Goal: Contribute content

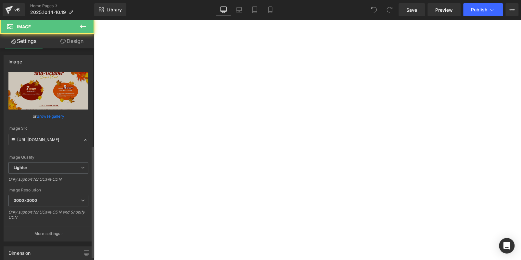
scroll to position [227, 0]
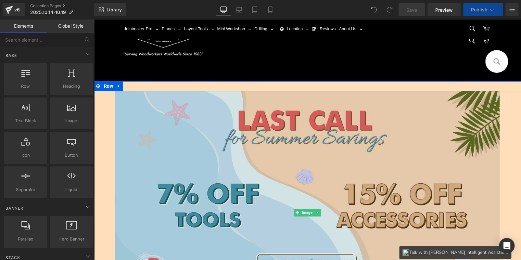
scroll to position [162, 0]
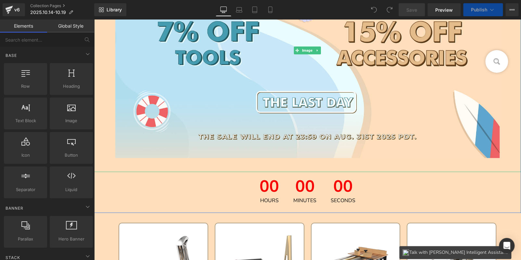
click at [301, 188] on span "00" at bounding box center [304, 187] width 23 height 19
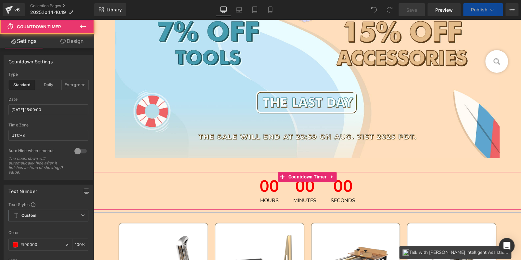
click at [333, 178] on icon at bounding box center [332, 176] width 5 height 5
click at [334, 178] on icon at bounding box center [336, 176] width 5 height 5
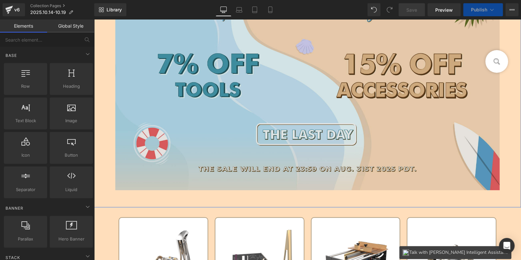
scroll to position [0, 0]
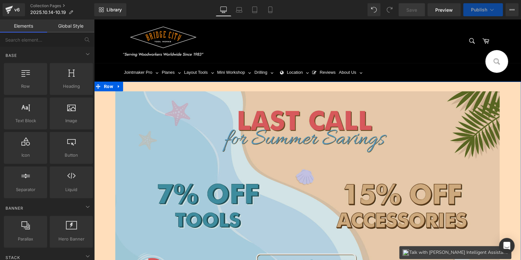
click at [272, 147] on img at bounding box center [307, 212] width 385 height 243
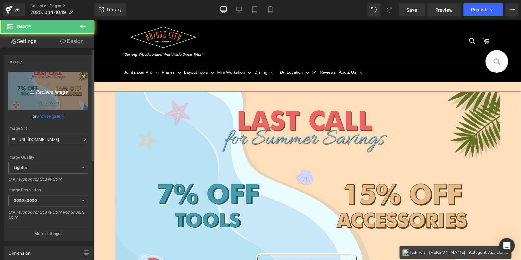
click at [56, 91] on icon "Replace Image" at bounding box center [48, 91] width 52 height 8
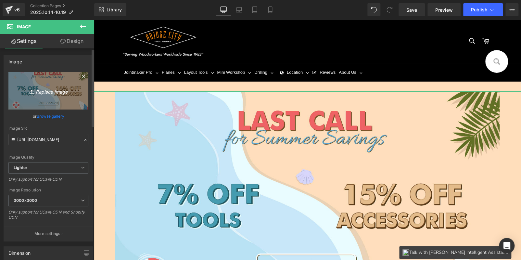
type input "C:\fakepath\banner bc - 副本.jpg"
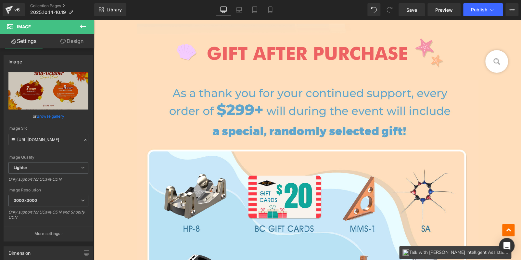
scroll to position [971, 0]
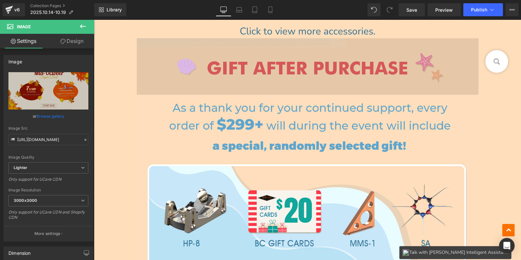
click at [289, 67] on img at bounding box center [308, 66] width 342 height 57
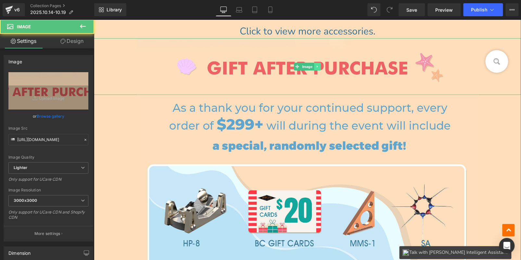
click at [317, 65] on icon at bounding box center [317, 66] width 1 height 2
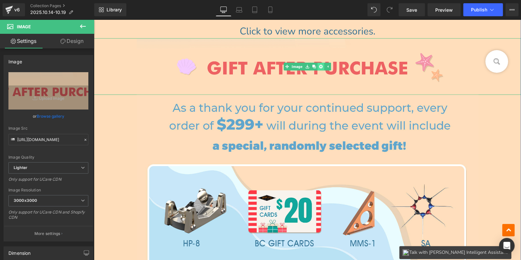
click at [319, 65] on icon at bounding box center [321, 67] width 4 height 4
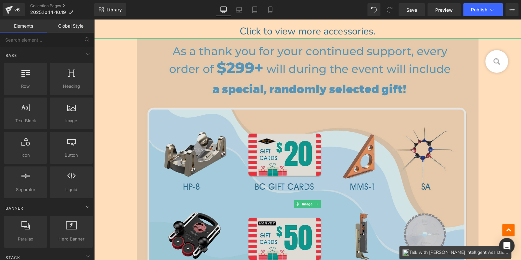
click at [315, 78] on img at bounding box center [308, 204] width 342 height 332
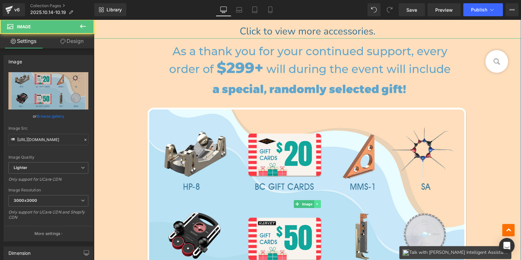
click at [317, 203] on icon at bounding box center [318, 204] width 4 height 4
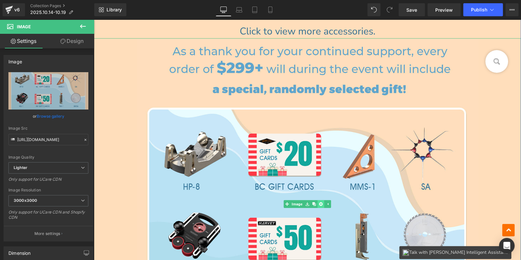
click at [319, 203] on icon at bounding box center [321, 204] width 4 height 4
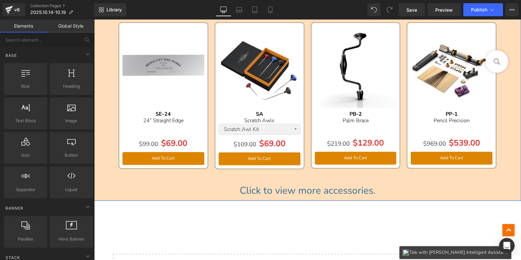
scroll to position [808, 0]
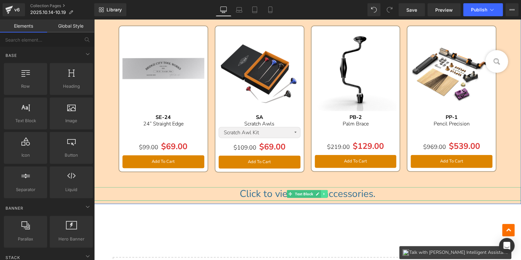
click at [324, 192] on icon at bounding box center [325, 194] width 4 height 4
click at [326, 192] on icon at bounding box center [328, 194] width 4 height 4
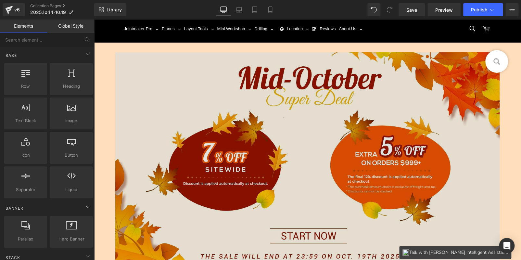
scroll to position [0, 0]
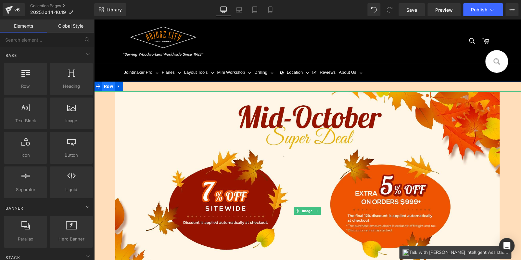
drag, startPoint x: 105, startPoint y: 103, endPoint x: 102, endPoint y: 89, distance: 14.9
click at [105, 103] on div at bounding box center [307, 210] width 427 height 239
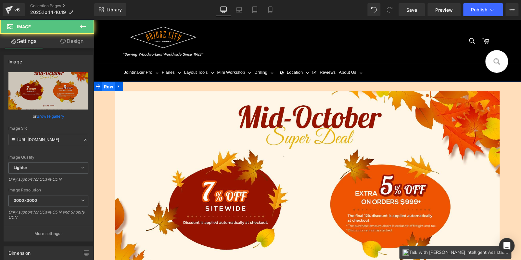
click at [103, 88] on span "Row" at bounding box center [108, 87] width 12 height 10
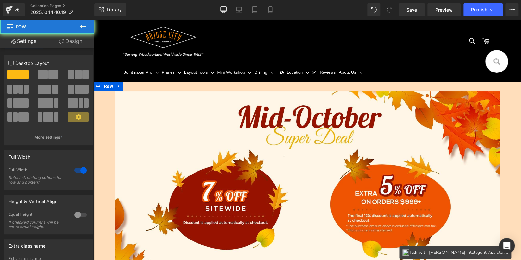
click at [68, 40] on link "Design" at bounding box center [70, 41] width 47 height 15
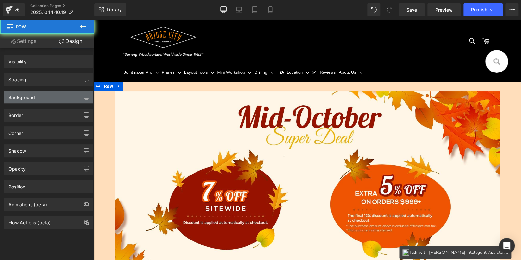
click at [50, 99] on div "Background" at bounding box center [48, 97] width 89 height 12
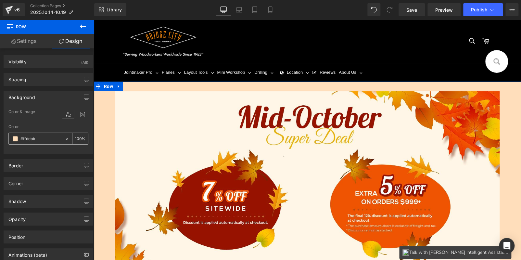
click at [44, 140] on input "#ffdebb" at bounding box center [41, 138] width 42 height 7
paste input "fff6e6"
type input "fff6e6"
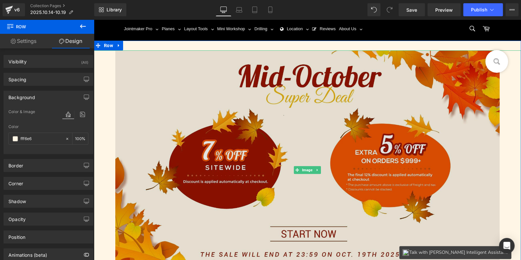
scroll to position [162, 0]
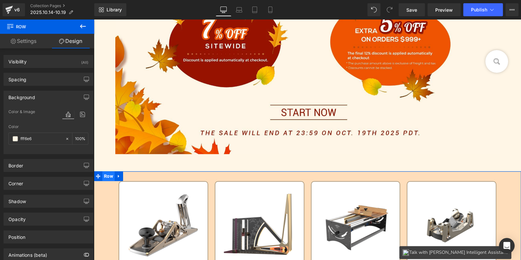
click at [106, 175] on span "Row" at bounding box center [108, 176] width 12 height 10
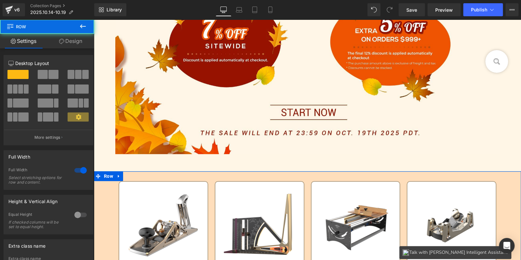
click at [80, 44] on link "Design" at bounding box center [70, 41] width 47 height 15
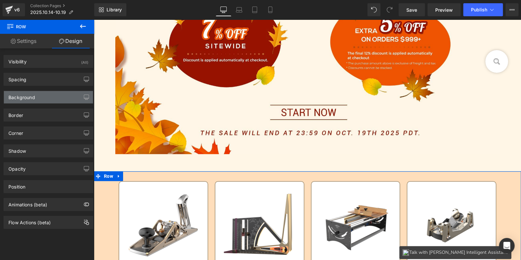
click at [44, 97] on div "Background" at bounding box center [48, 97] width 89 height 12
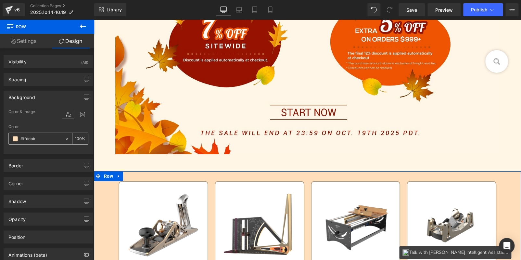
click at [41, 137] on input "#ffdebb" at bounding box center [41, 138] width 42 height 7
paste input "fff6e6"
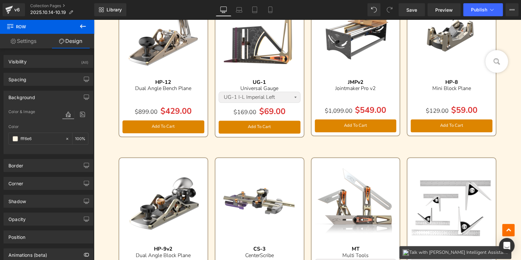
scroll to position [325, 0]
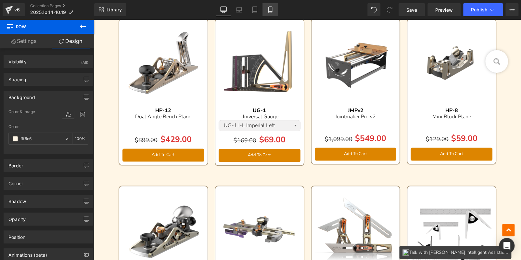
type input "fff6e6"
drag, startPoint x: 268, startPoint y: 16, endPoint x: 48, endPoint y: 25, distance: 219.8
click at [268, 16] on link "Mobile" at bounding box center [270, 9] width 16 height 13
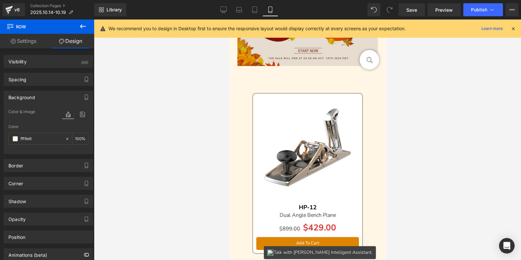
scroll to position [0, 0]
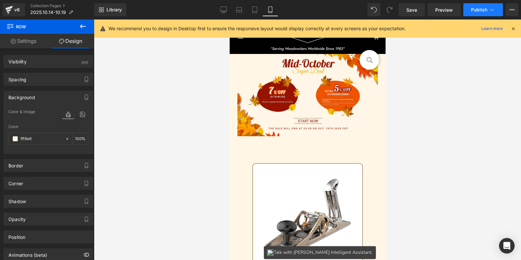
click at [473, 6] on button "Publish" at bounding box center [483, 9] width 40 height 13
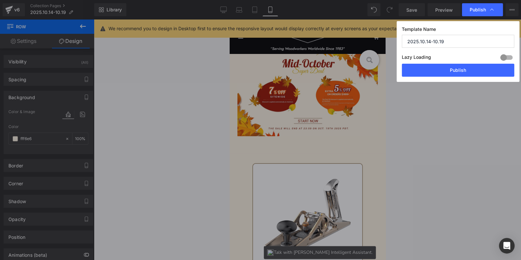
drag, startPoint x: 464, startPoint y: 70, endPoint x: 394, endPoint y: 69, distance: 70.5
click at [464, 70] on button "Publish" at bounding box center [458, 70] width 112 height 13
